Goal: Find specific page/section: Find specific page/section

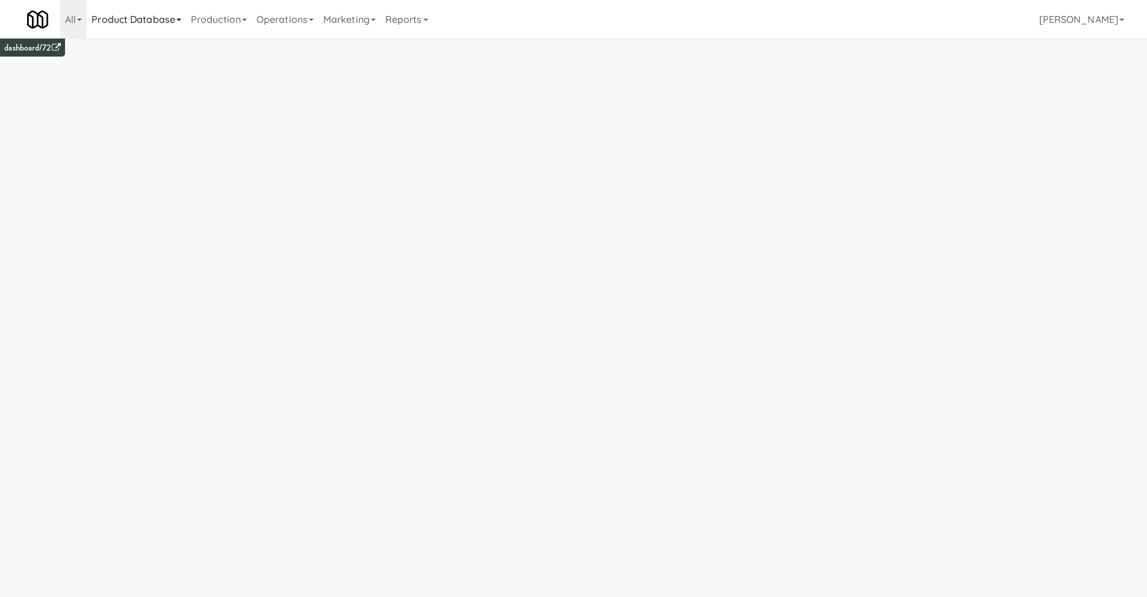
click at [135, 16] on link "Product Database" at bounding box center [136, 19] width 99 height 39
click at [64, 17] on link "All" at bounding box center [73, 19] width 26 height 39
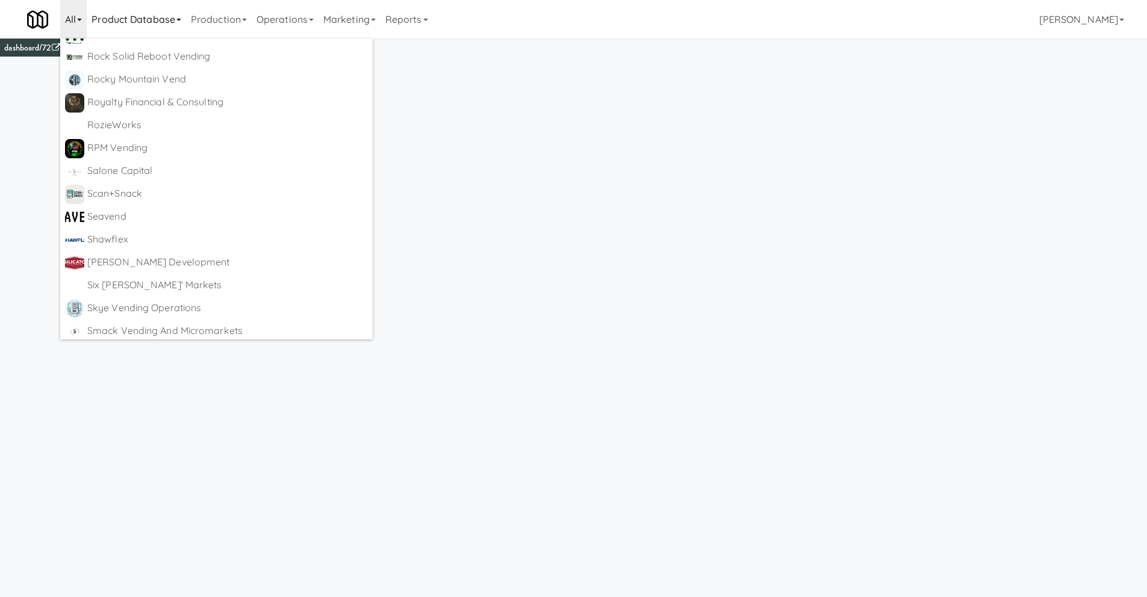
scroll to position [4975, 0]
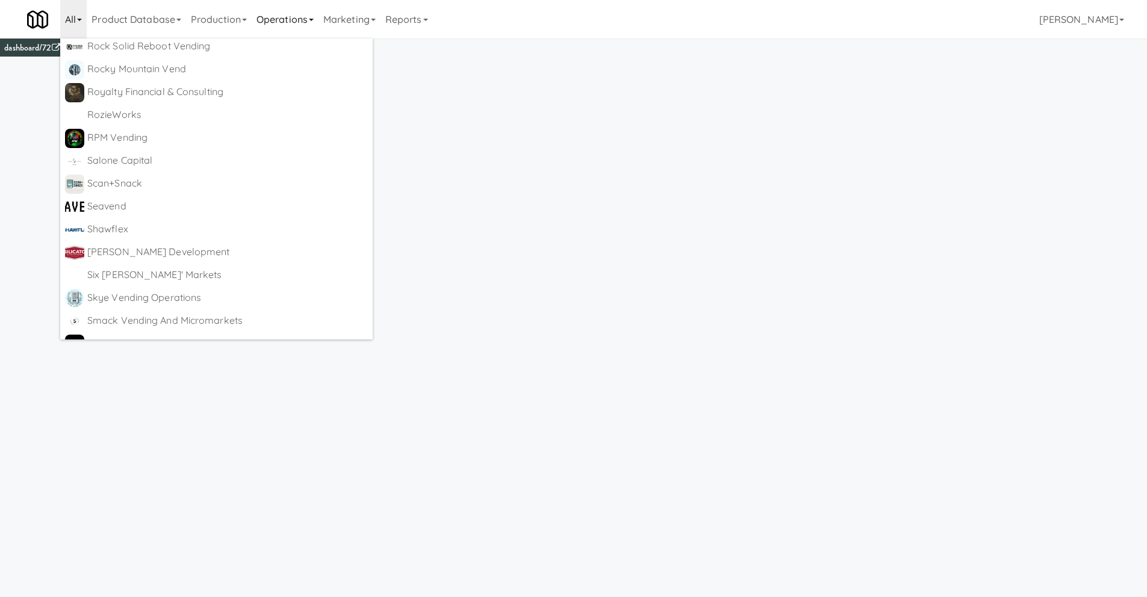
click at [290, 19] on link "Operations" at bounding box center [285, 19] width 67 height 39
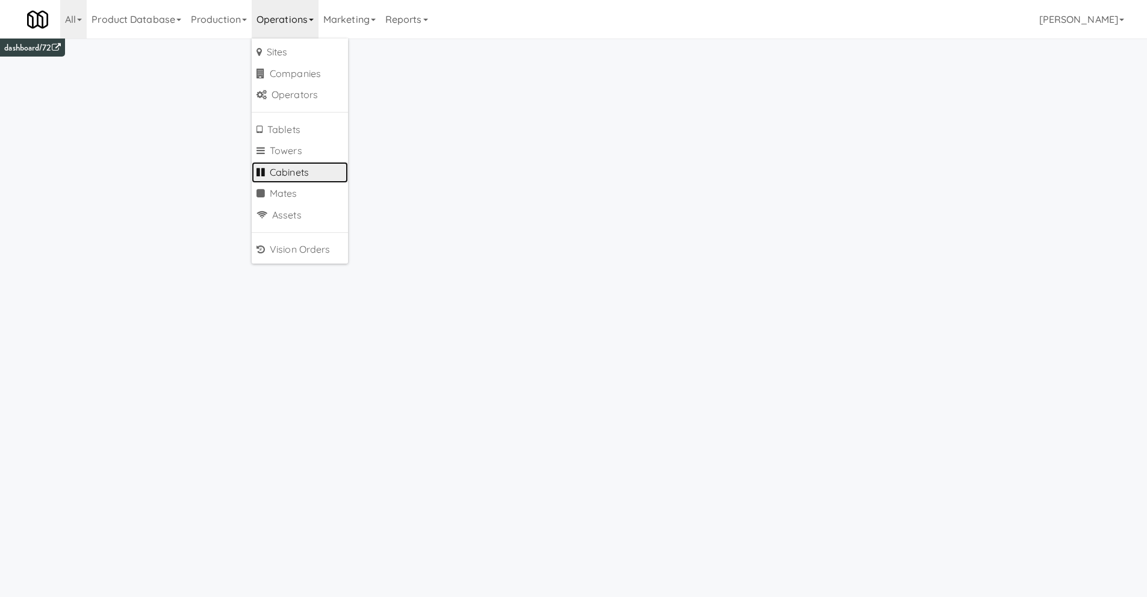
click at [306, 178] on link "Cabinets" at bounding box center [300, 173] width 96 height 22
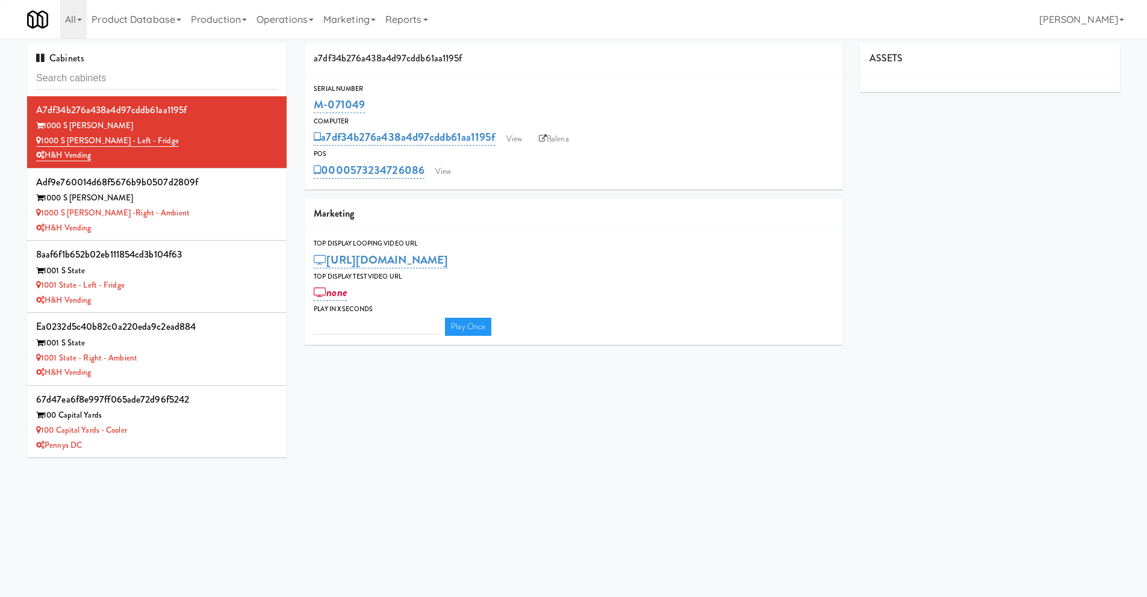
type input "3"
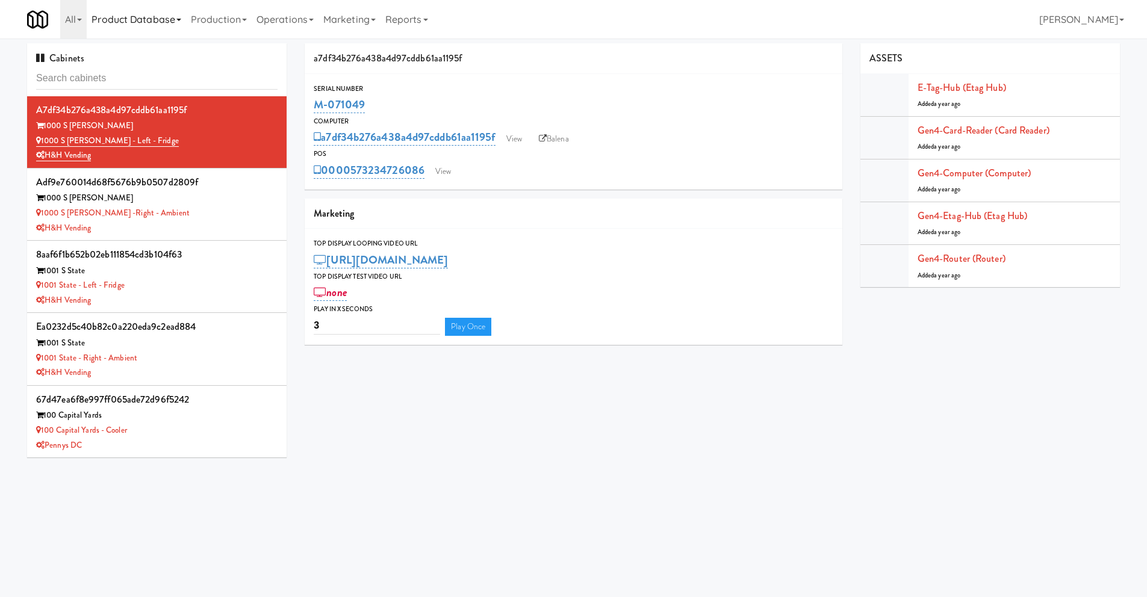
click at [136, 20] on link "Product Database" at bounding box center [136, 19] width 99 height 39
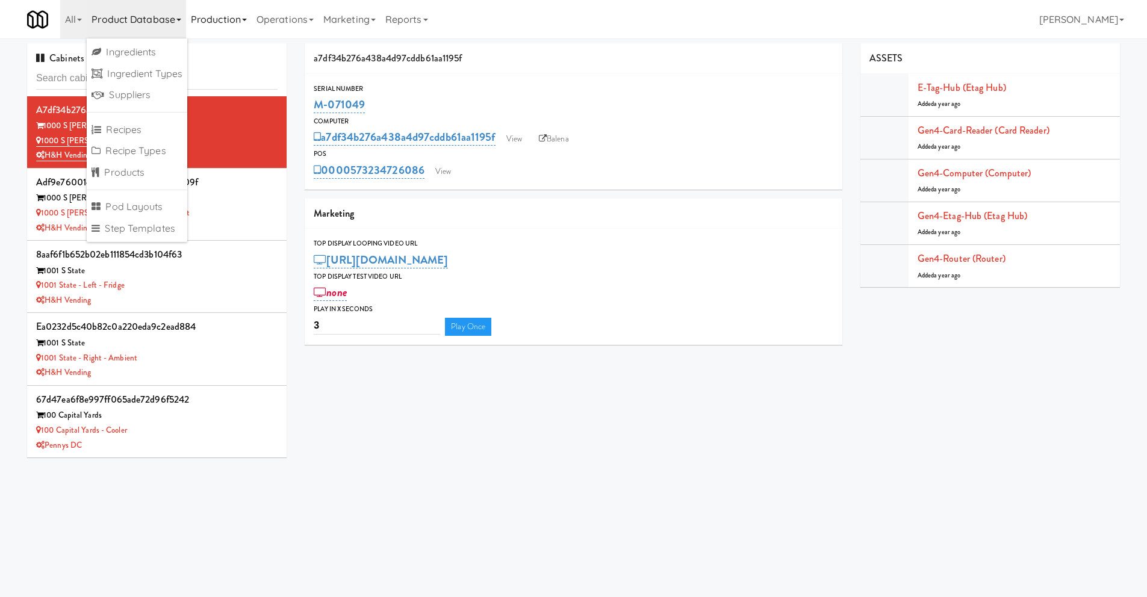
click at [217, 22] on link "Production" at bounding box center [219, 19] width 66 height 39
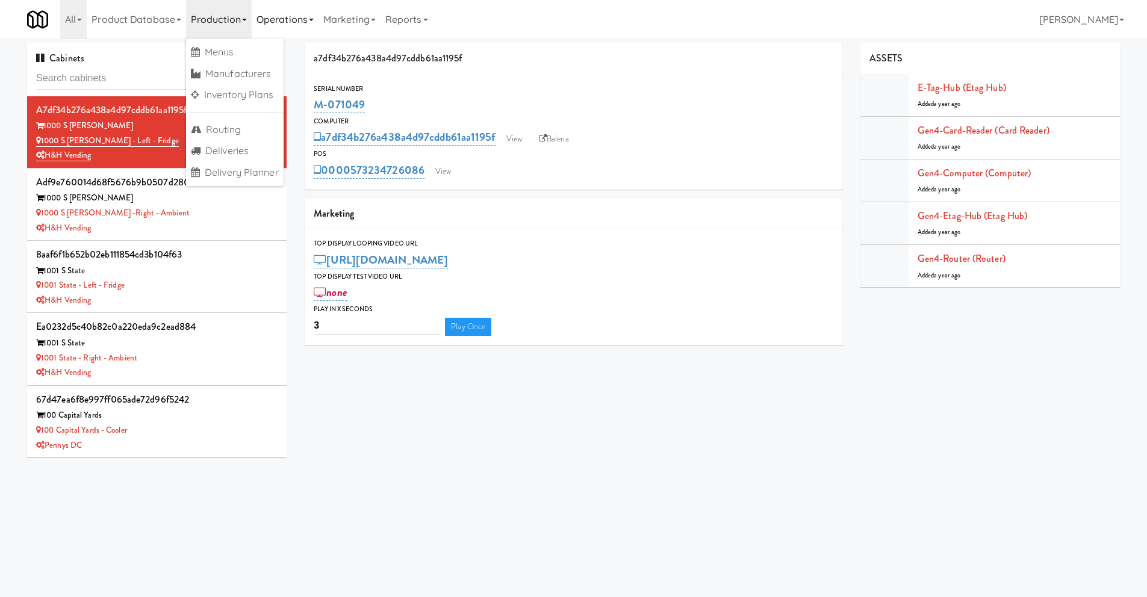
click at [283, 17] on link "Operations" at bounding box center [285, 19] width 67 height 39
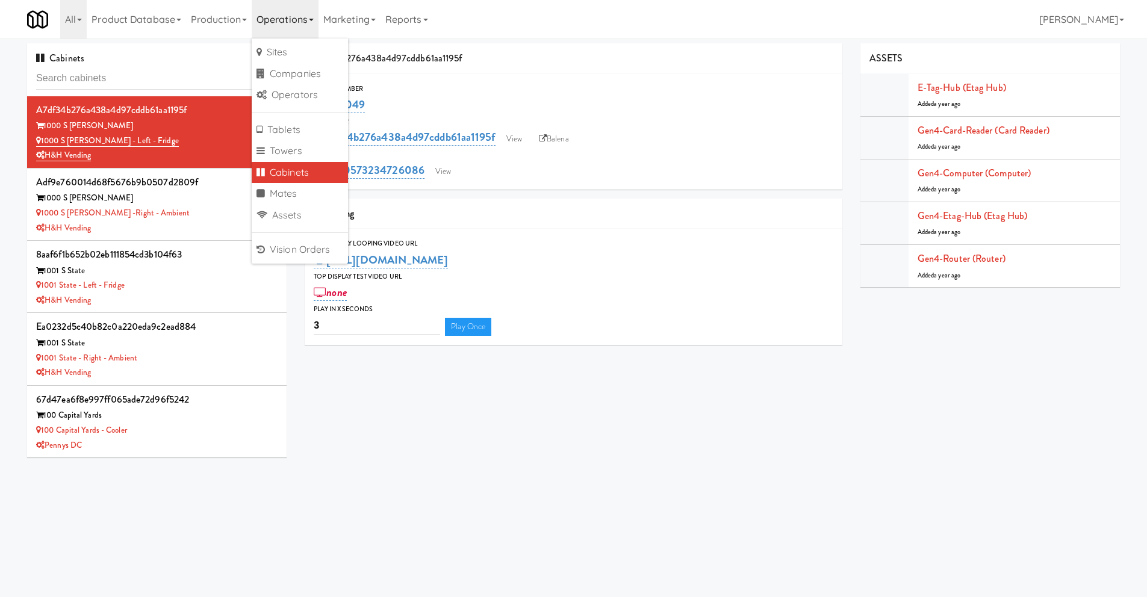
click at [285, 171] on link "Cabinets" at bounding box center [300, 173] width 96 height 22
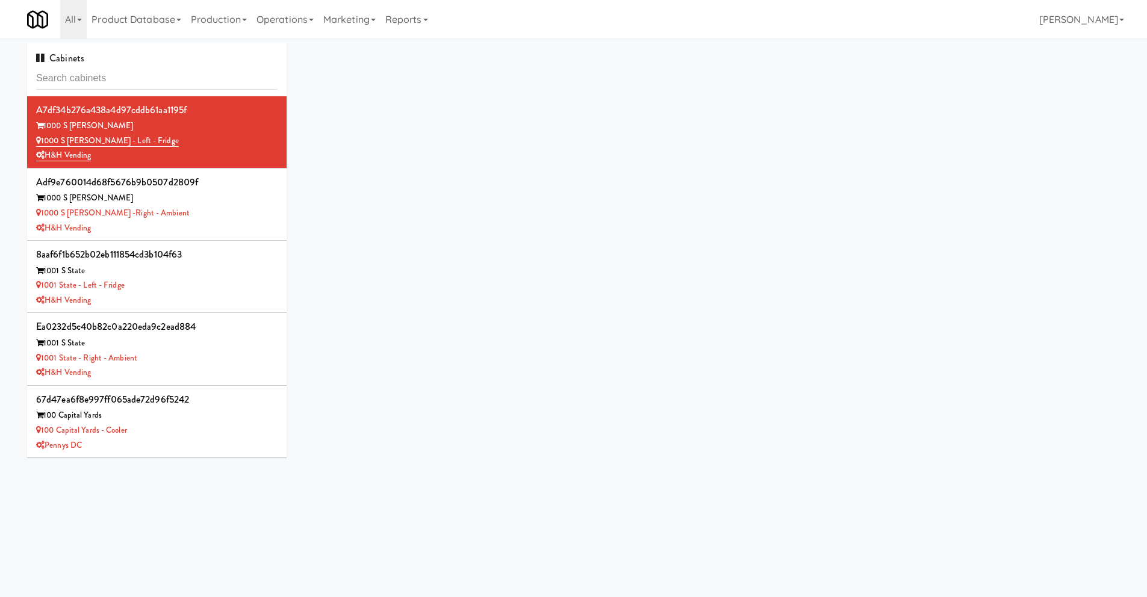
click at [51, 53] on span "Cabinets" at bounding box center [60, 58] width 48 height 14
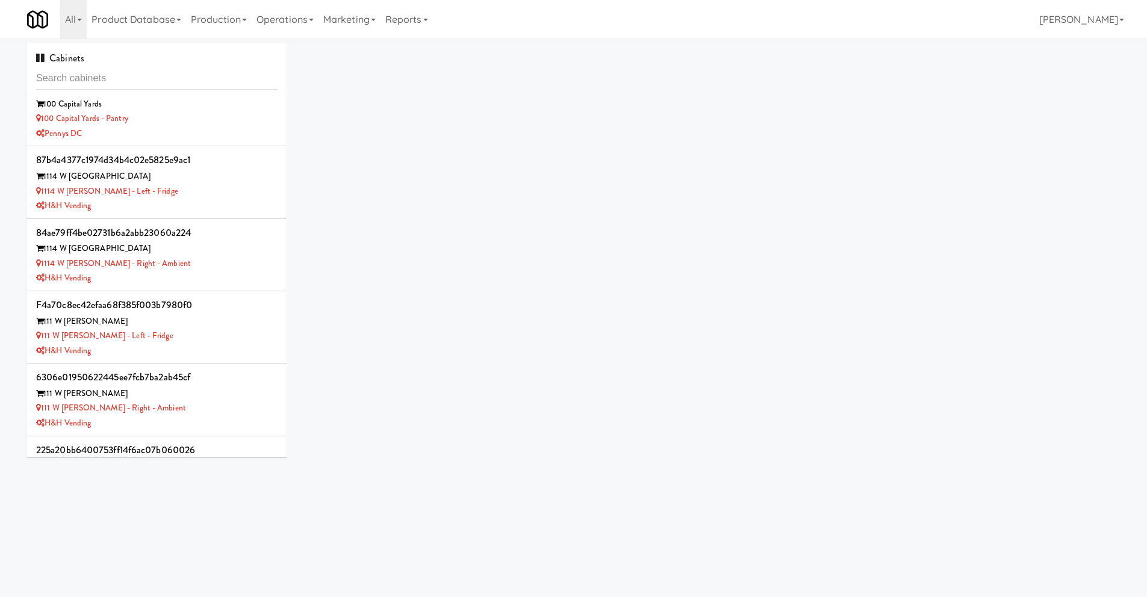
scroll to position [338, 0]
